Goal: Task Accomplishment & Management: Use online tool/utility

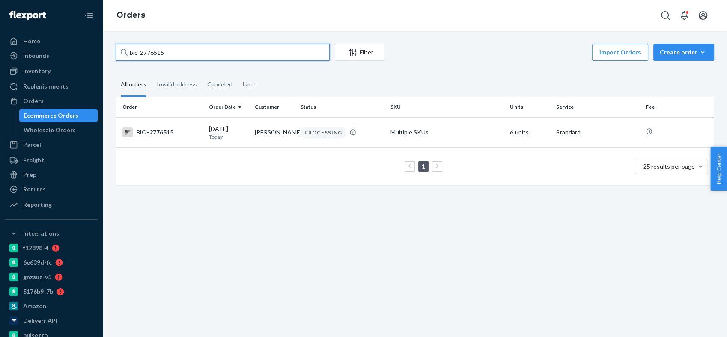
click at [150, 51] on input "bio-2776515" at bounding box center [223, 52] width 214 height 17
paste input "0266"
type input "bio-2770266"
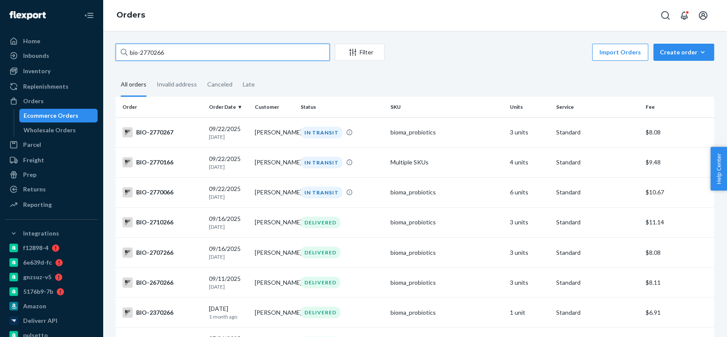
click at [160, 48] on input "bio-2770266" at bounding box center [223, 52] width 214 height 17
paste input "text"
drag, startPoint x: 145, startPoint y: 52, endPoint x: 98, endPoint y: 51, distance: 47.6
click at [98, 51] on div "Home Inbounds Shipping Plans Problems Inventory Products Branded Packaging Repl…" at bounding box center [363, 168] width 727 height 337
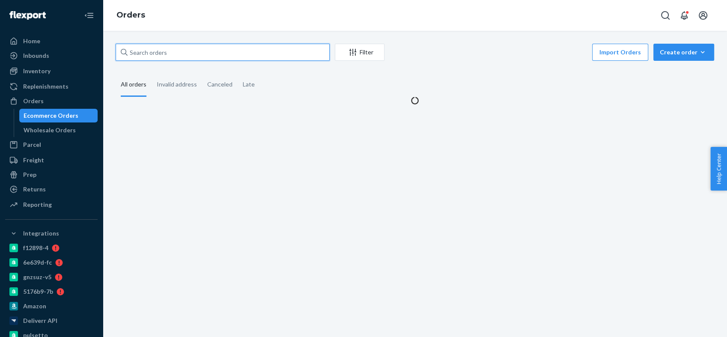
paste input "bio-2770266"
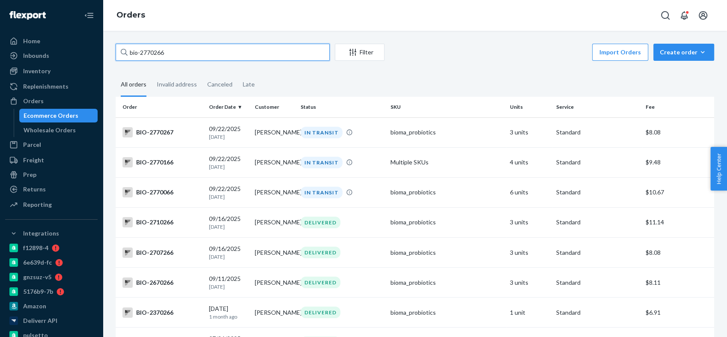
click at [146, 48] on input "bio-2770266" at bounding box center [223, 52] width 214 height 17
paste input "66188"
type input "bio-2766188"
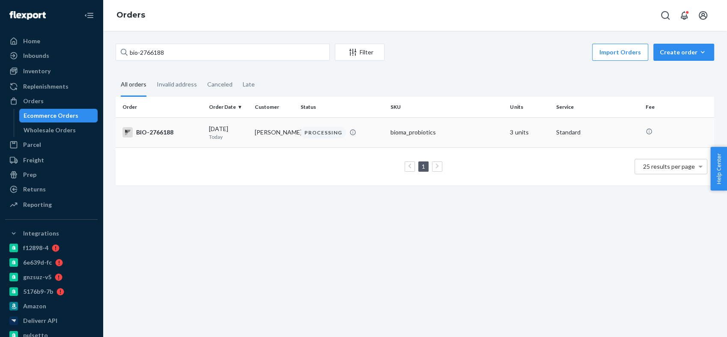
click at [159, 129] on div "BIO-2766188" at bounding box center [163, 132] width 80 height 10
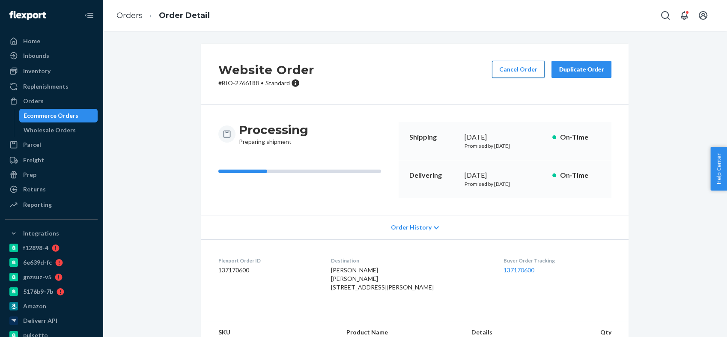
click at [505, 71] on button "Cancel Order" at bounding box center [518, 69] width 53 height 17
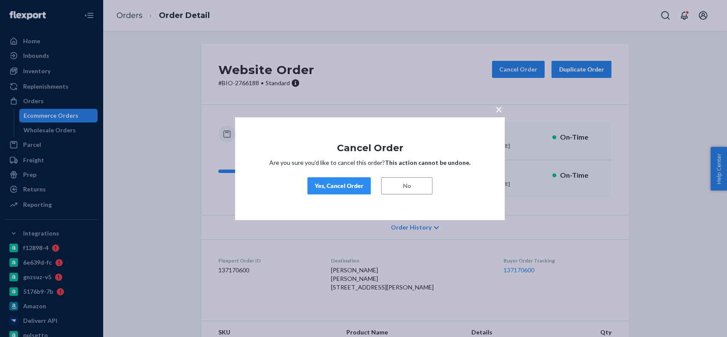
click at [346, 188] on div "Yes, Cancel Order" at bounding box center [339, 186] width 49 height 9
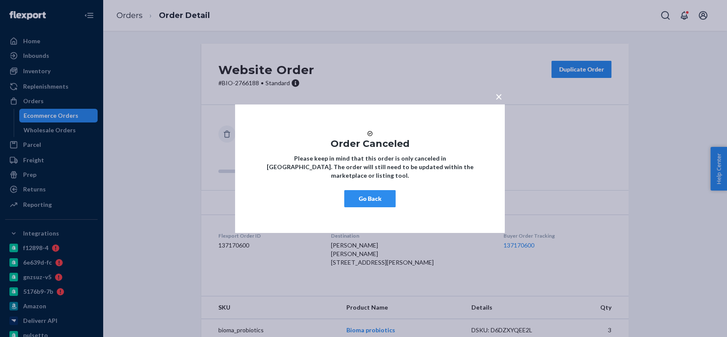
click at [363, 202] on button "Go Back" at bounding box center [369, 198] width 51 height 17
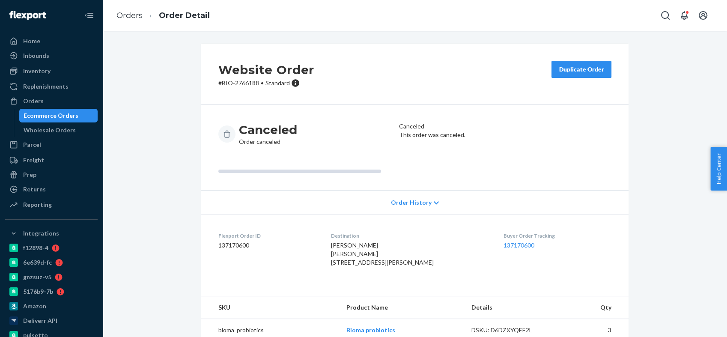
click at [342, 247] on span "Marga Friberg Marga Friberg 223 N Guadalupe St PMB 856 Santa Fe, NM 87501-1868 …" at bounding box center [382, 254] width 103 height 24
copy span "Marga"
click at [48, 101] on div "Orders" at bounding box center [51, 101] width 91 height 12
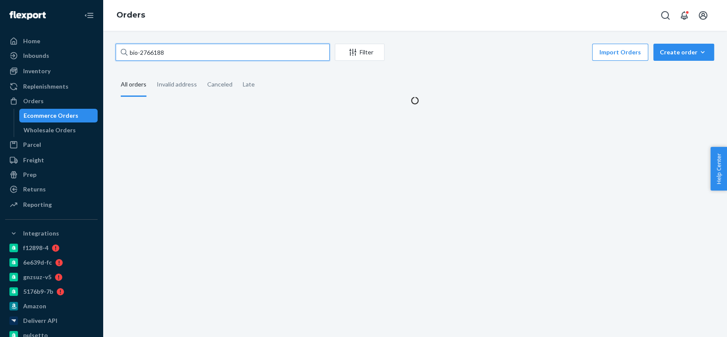
click at [152, 51] on input "bio-2766188" at bounding box center [223, 52] width 214 height 17
click at [153, 51] on input "bio-2766188" at bounding box center [223, 52] width 214 height 17
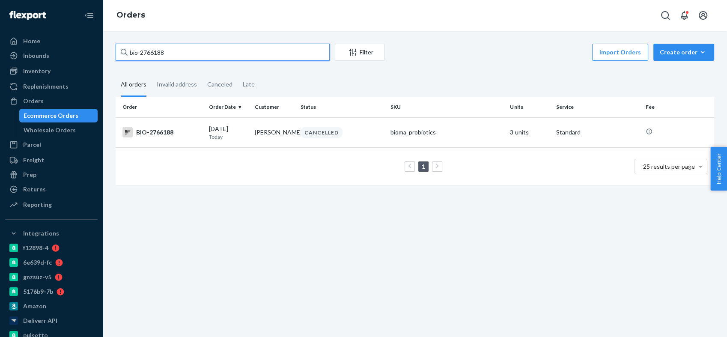
click at [153, 51] on input "bio-2766188" at bounding box center [223, 52] width 214 height 17
paste input "46716"
type input "bio-2746716"
click at [151, 131] on div "BIO-2746716" at bounding box center [163, 132] width 80 height 10
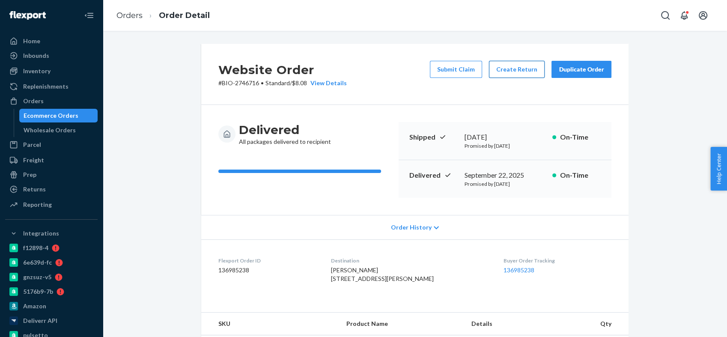
click at [513, 65] on button "Create Return" at bounding box center [517, 69] width 56 height 17
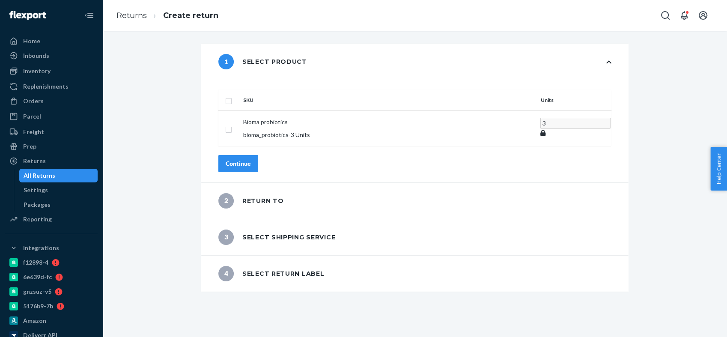
click at [232, 96] on input "checkbox" at bounding box center [228, 100] width 7 height 9
checkbox input "true"
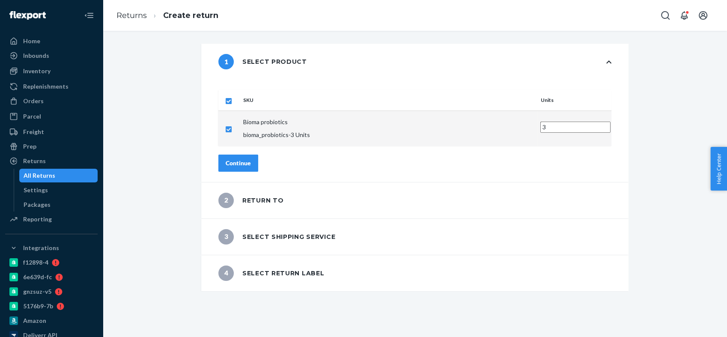
click at [251, 159] on div "Continue" at bounding box center [238, 163] width 25 height 9
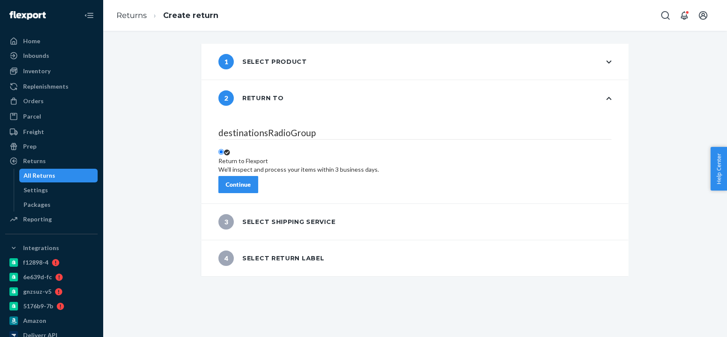
click at [251, 180] on div "Continue" at bounding box center [238, 184] width 25 height 9
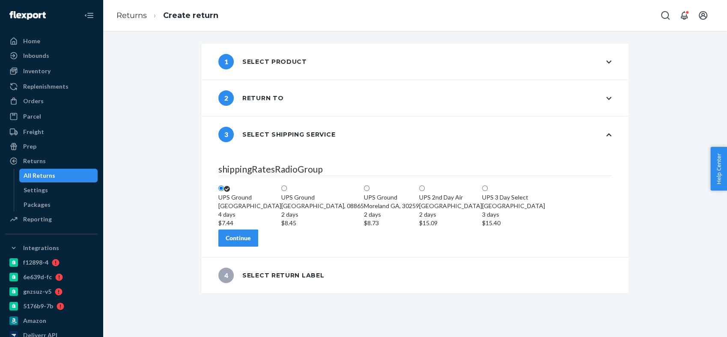
click at [251, 242] on div "Continue" at bounding box center [238, 238] width 25 height 9
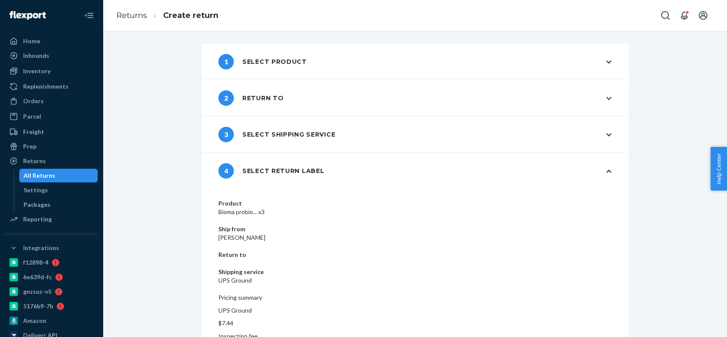
click at [343, 233] on dd "Patricia Hestekin" at bounding box center [414, 237] width 393 height 9
copy dd "Patricia Hestekin"
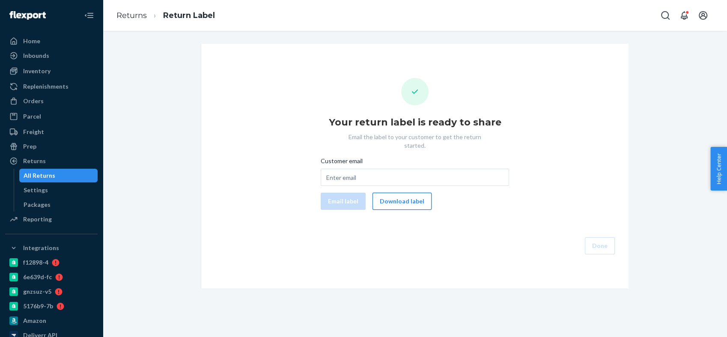
click at [413, 195] on button "Download label" at bounding box center [402, 201] width 59 height 17
